Goal: Transaction & Acquisition: Obtain resource

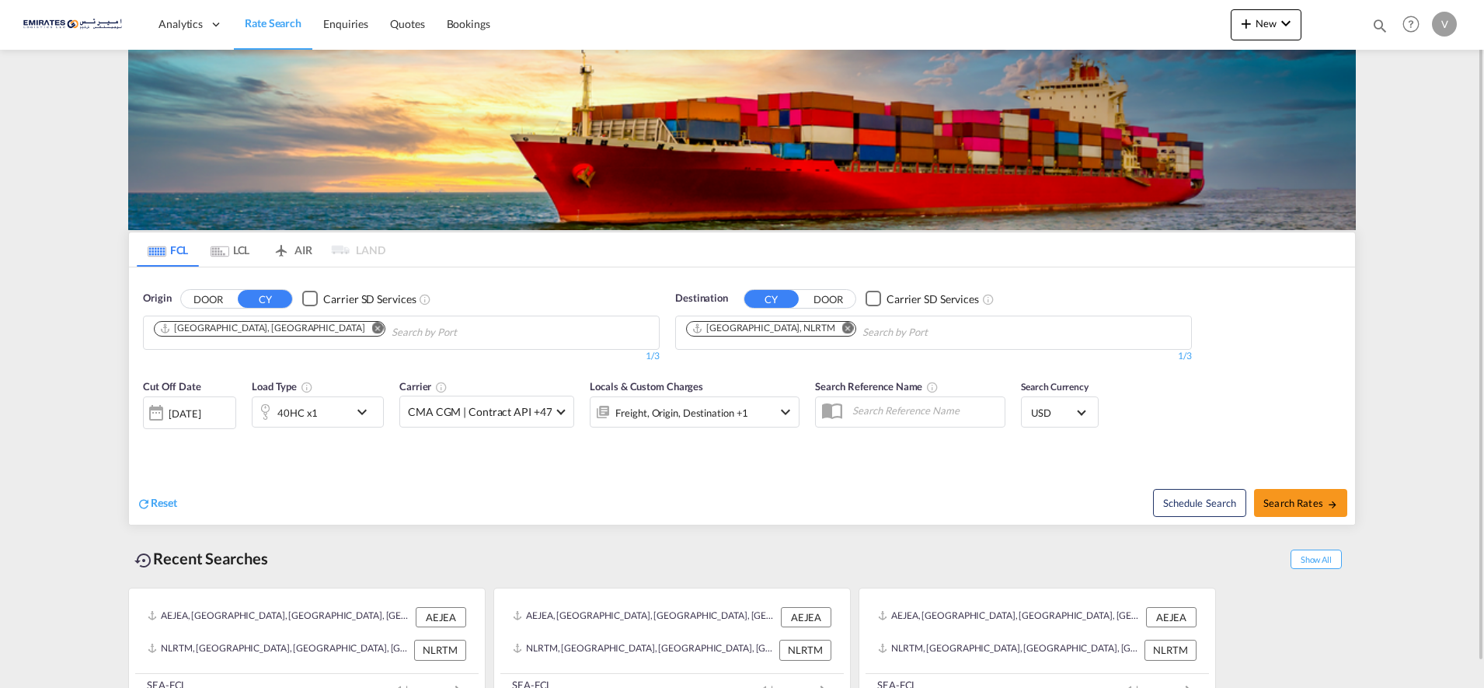
click at [832, 326] on button "Remove" at bounding box center [843, 330] width 23 height 16
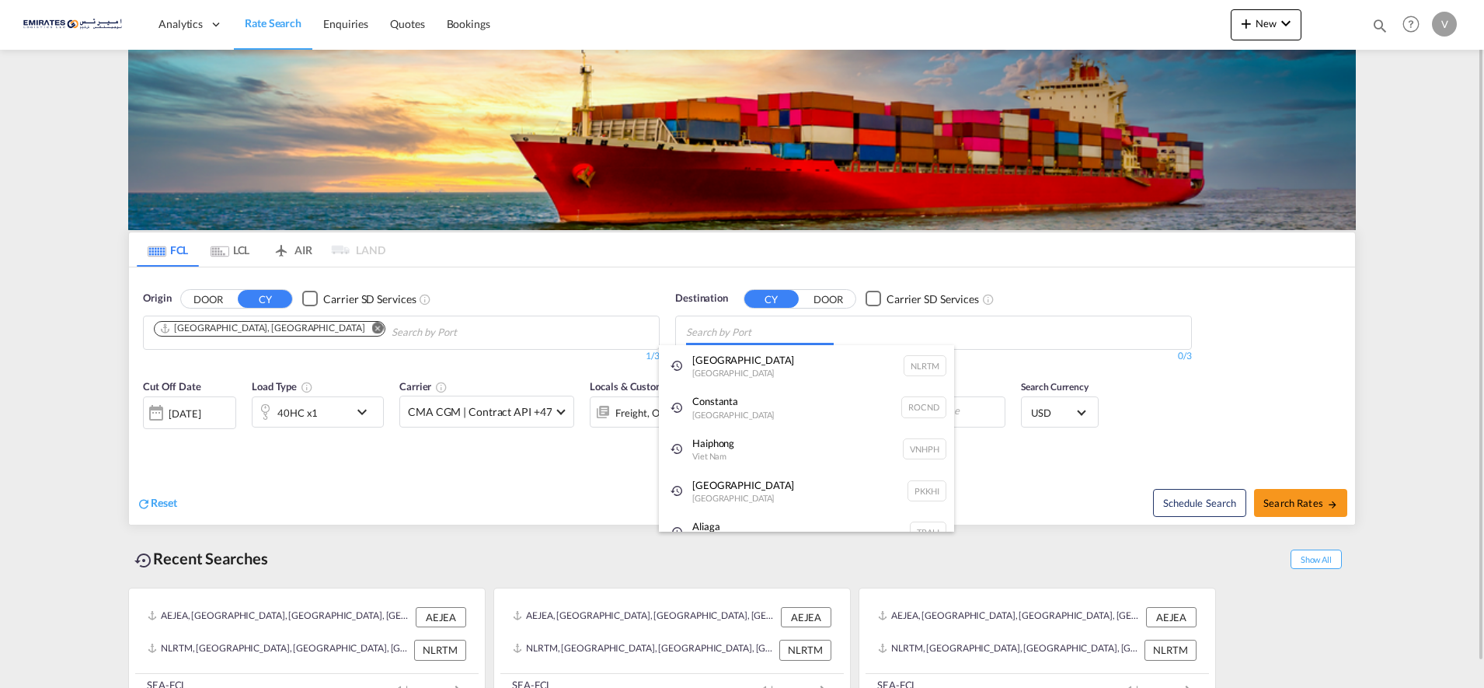
click at [678, 332] on body "Analytics Dashboard Rate Search Enquiries Quotes Bookings" at bounding box center [742, 344] width 1484 height 688
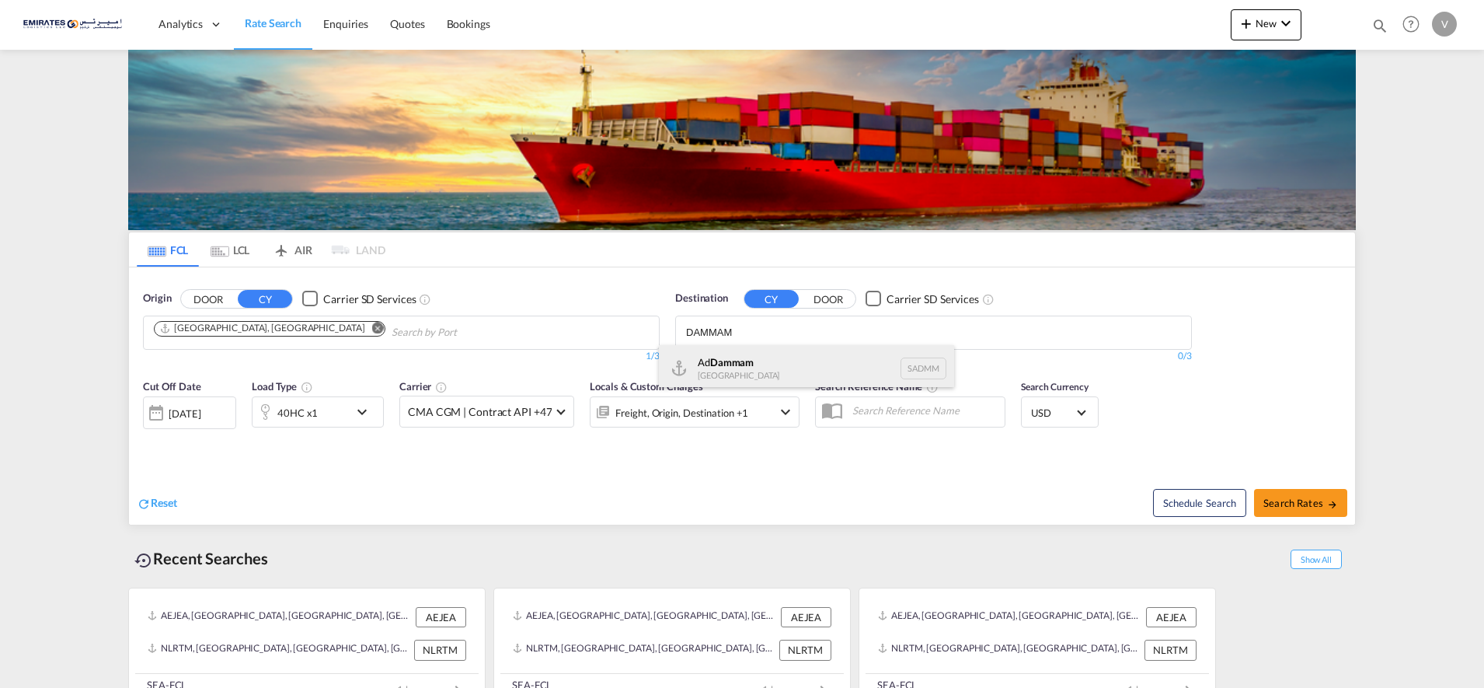
type input "DAMMAM"
click at [732, 364] on div "Ad Dammam [GEOGRAPHIC_DATA] [GEOGRAPHIC_DATA]" at bounding box center [806, 368] width 295 height 47
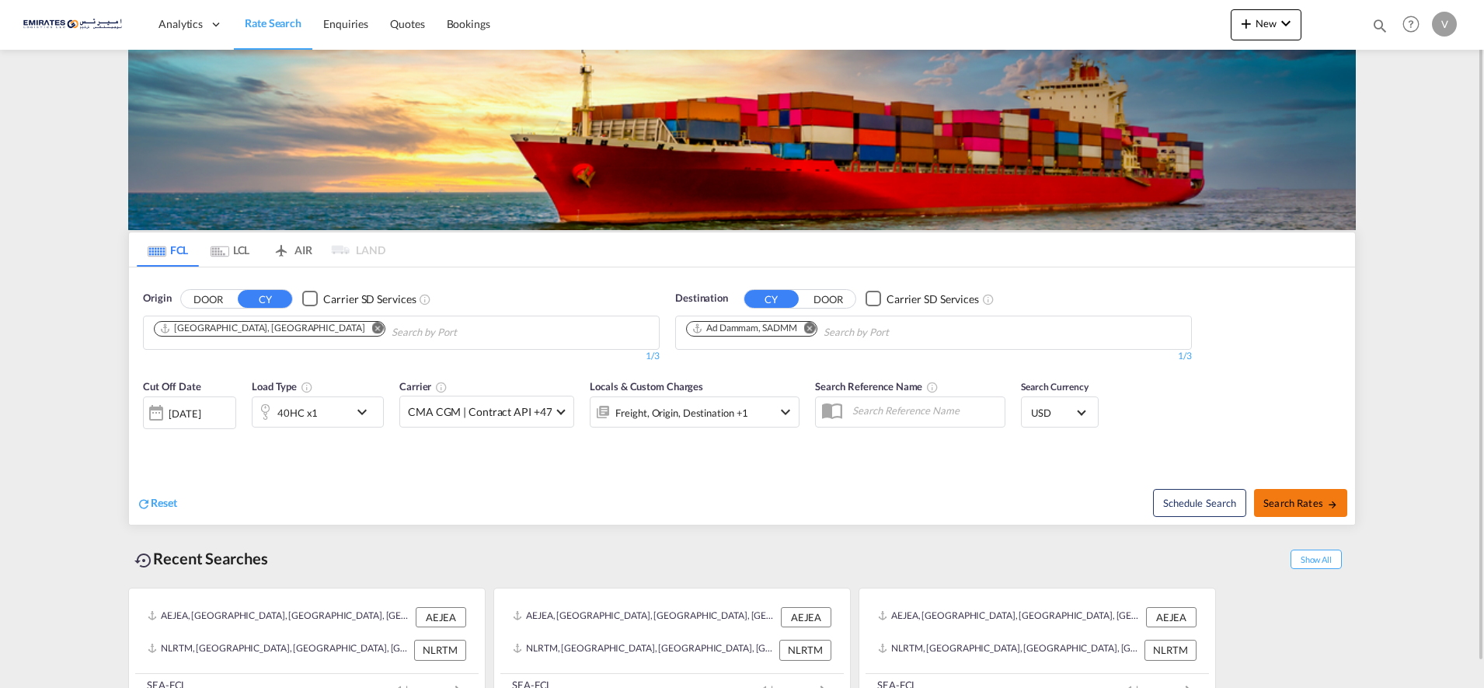
click at [1278, 502] on span "Search Rates" at bounding box center [1300, 502] width 75 height 12
type input "AEJEA to SADMM / [DATE]"
